Goal: Task Accomplishment & Management: Use online tool/utility

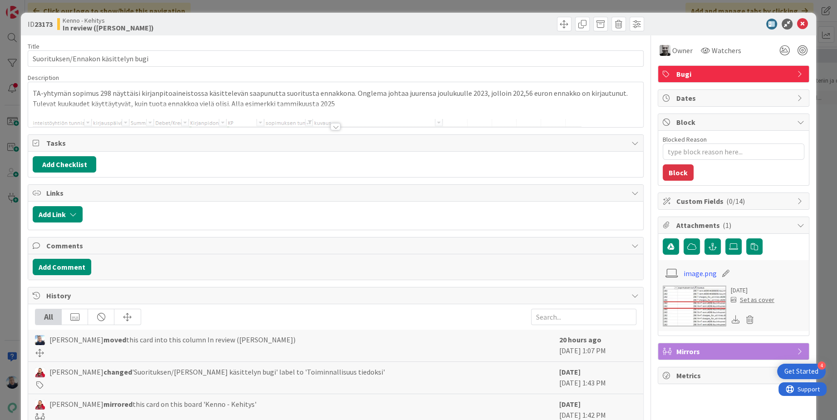
click at [384, 3] on div "ID 23173 [PERSON_NAME] In review (kipi) Title 35 / 128 Suorituksen/Ennakon käsi…" at bounding box center [418, 210] width 837 height 420
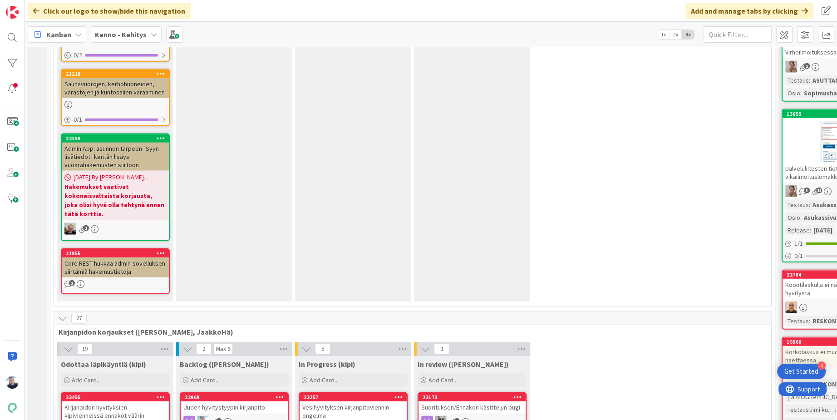
scroll to position [5656, 0]
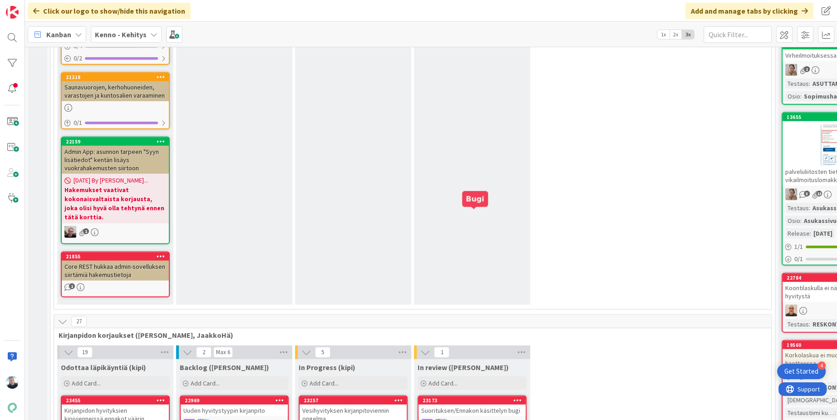
click at [489, 397] on div "23173" at bounding box center [473, 400] width 103 height 6
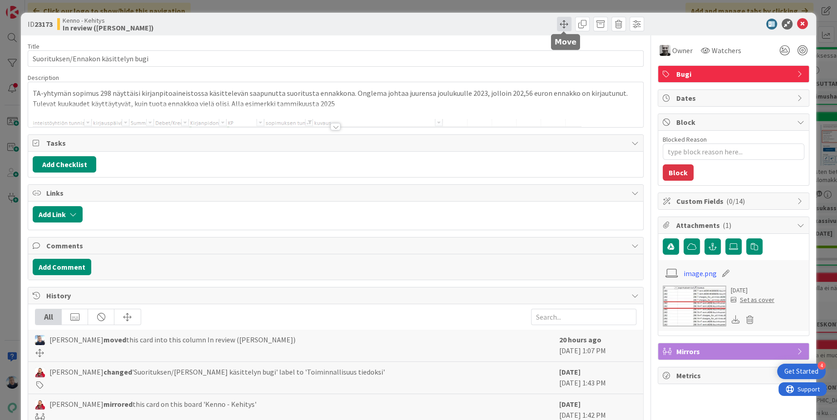
click at [559, 25] on span at bounding box center [564, 24] width 15 height 15
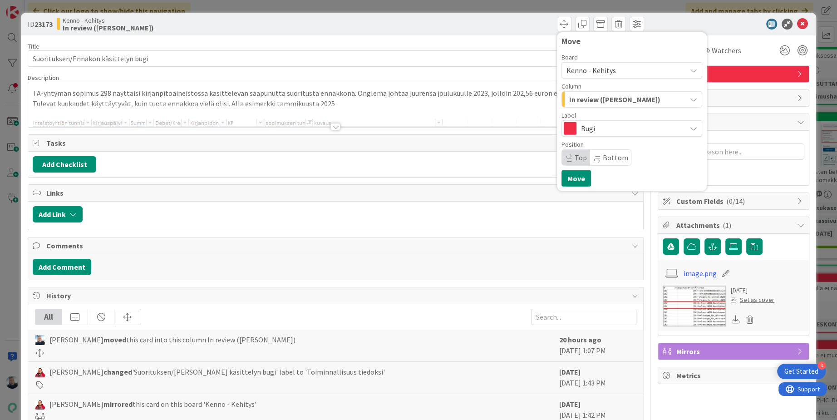
click at [623, 95] on div "In review ([PERSON_NAME])" at bounding box center [626, 99] width 119 height 15
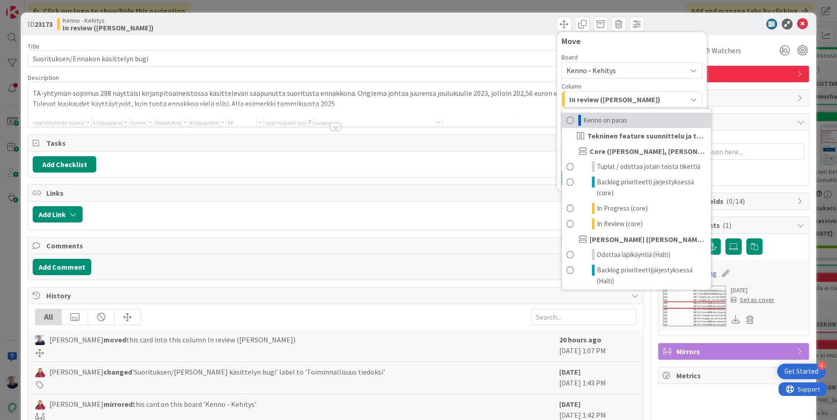
scroll to position [1027, 0]
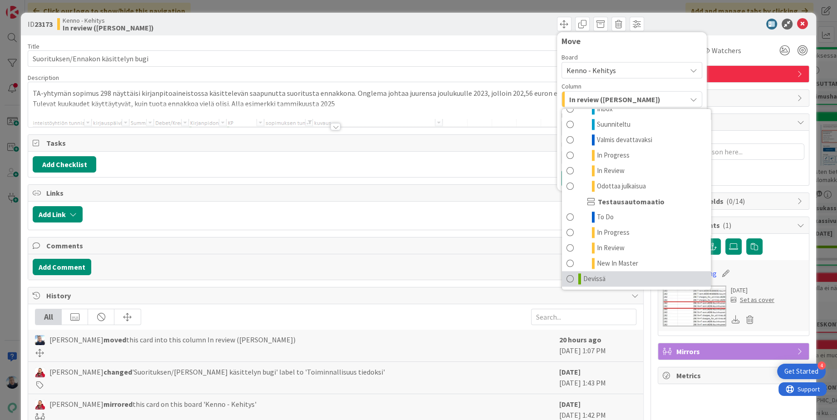
click at [584, 278] on span "Devissä" at bounding box center [594, 278] width 22 height 11
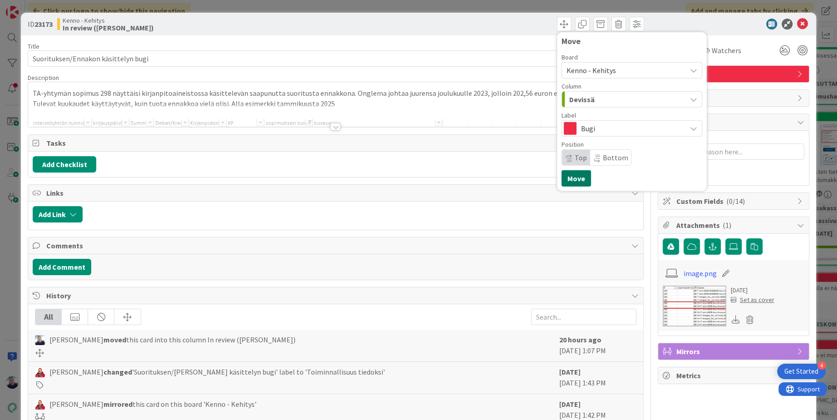
click at [581, 176] on button "Move" at bounding box center [575, 178] width 29 height 16
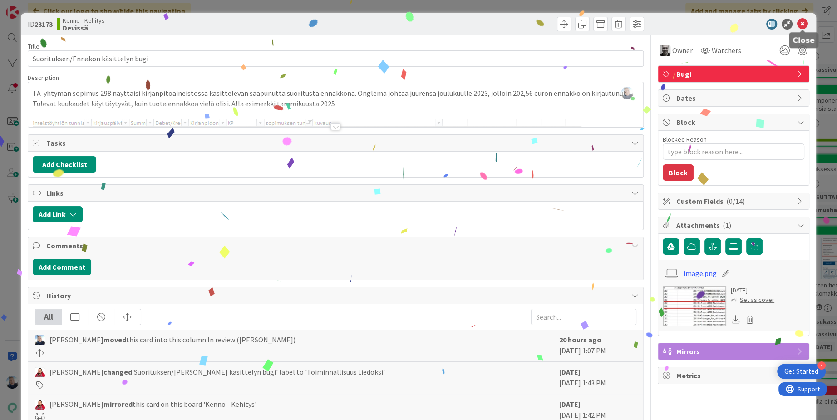
click at [804, 23] on icon at bounding box center [802, 24] width 11 height 11
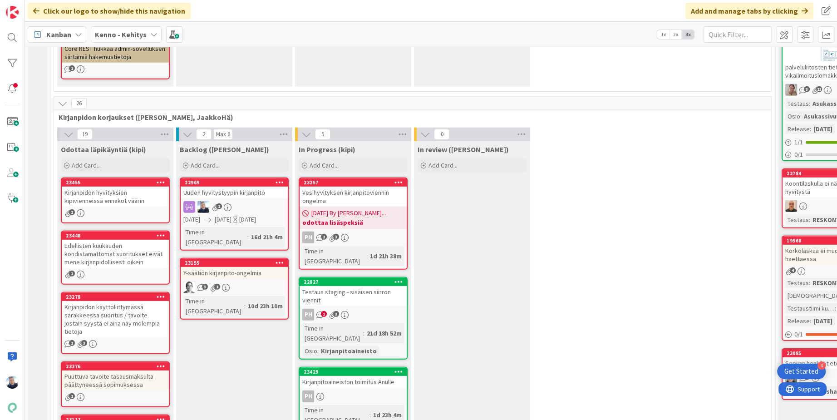
scroll to position [5831, 0]
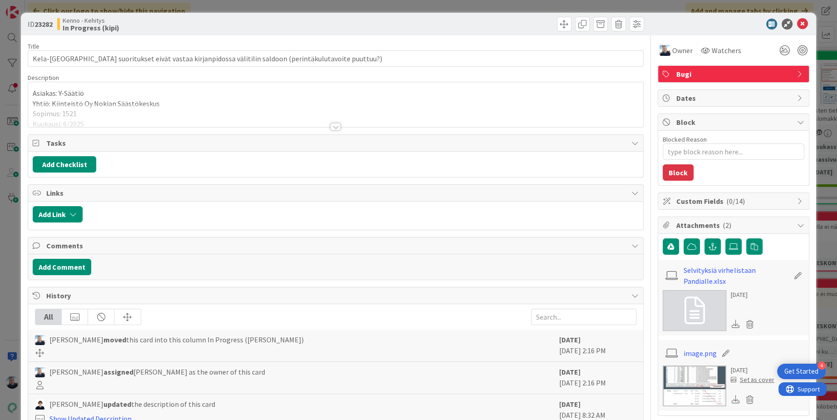
click at [334, 126] on div at bounding box center [335, 126] width 10 height 7
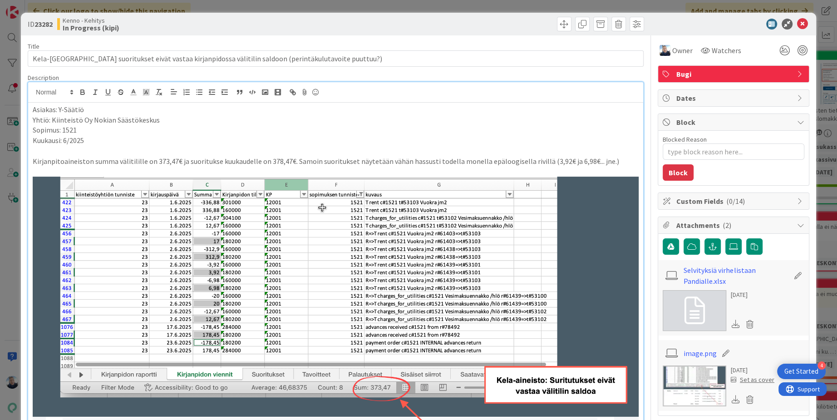
click at [68, 131] on p "Sopimus: 1521" at bounding box center [336, 130] width 606 height 10
copy p "1521"
click at [85, 165] on div "Asiakas: Y-Säätiö Yhtiö: Kiinteistö Oy Nokian Säästökeskus Sopimus: 1521 Kuukau…" at bounding box center [335, 374] width 615 height 542
type textarea "x"
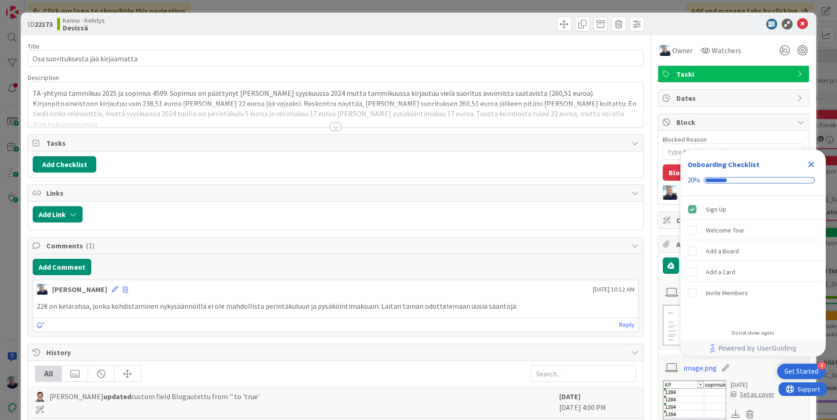
type textarea "x"
